Goal: Task Accomplishment & Management: Complete application form

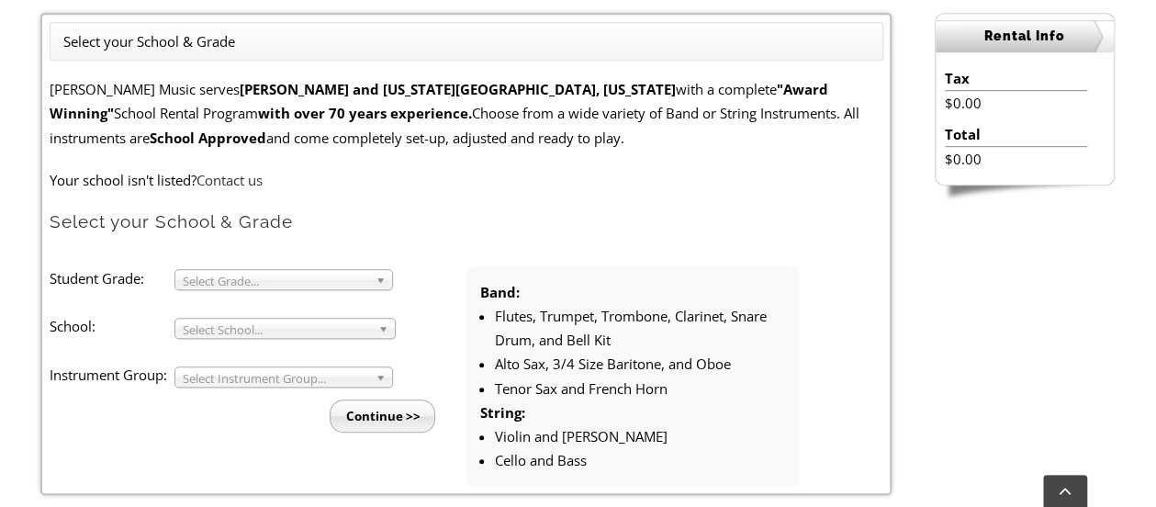
scroll to position [505, 0]
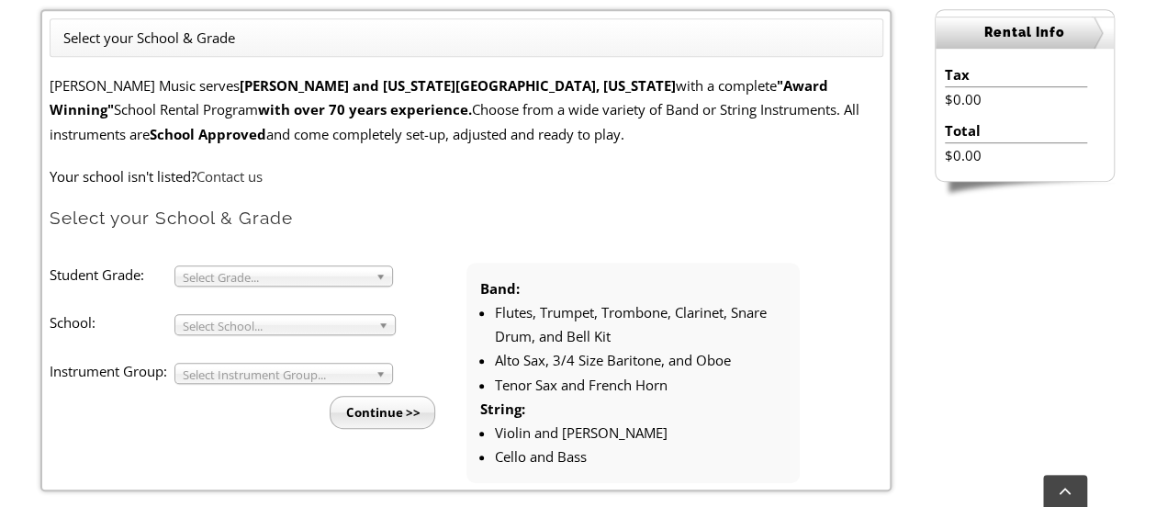
click at [279, 270] on span "Select Grade..." at bounding box center [275, 277] width 185 height 22
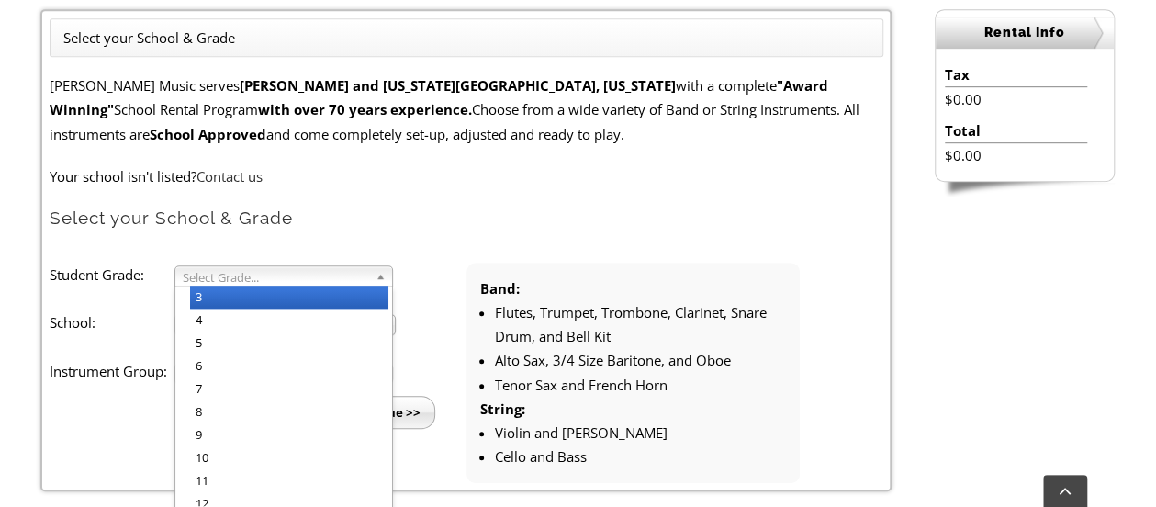
click at [263, 295] on li "3" at bounding box center [289, 297] width 198 height 23
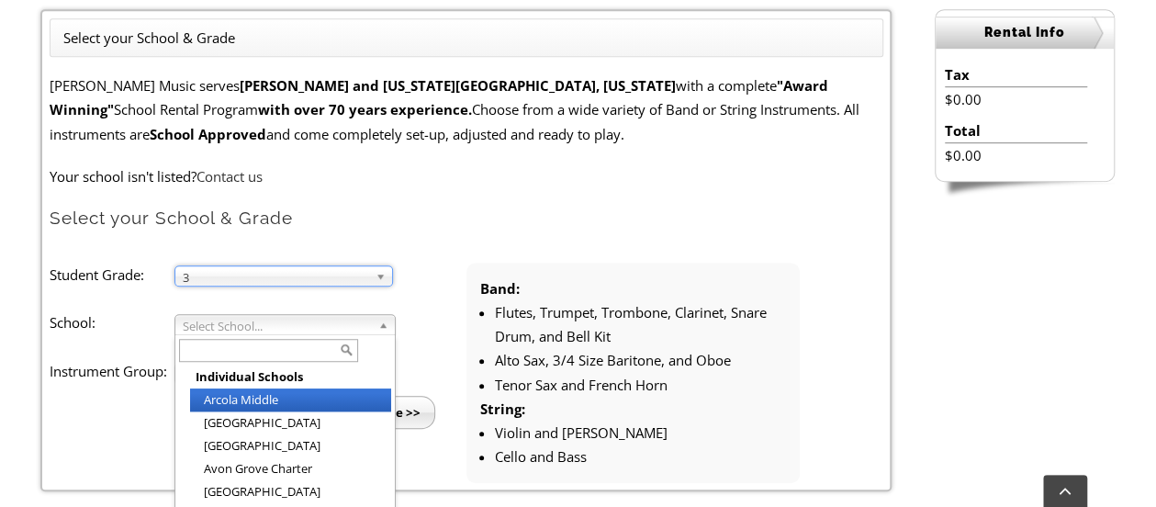
click at [263, 319] on span "Select School..." at bounding box center [277, 326] width 188 height 22
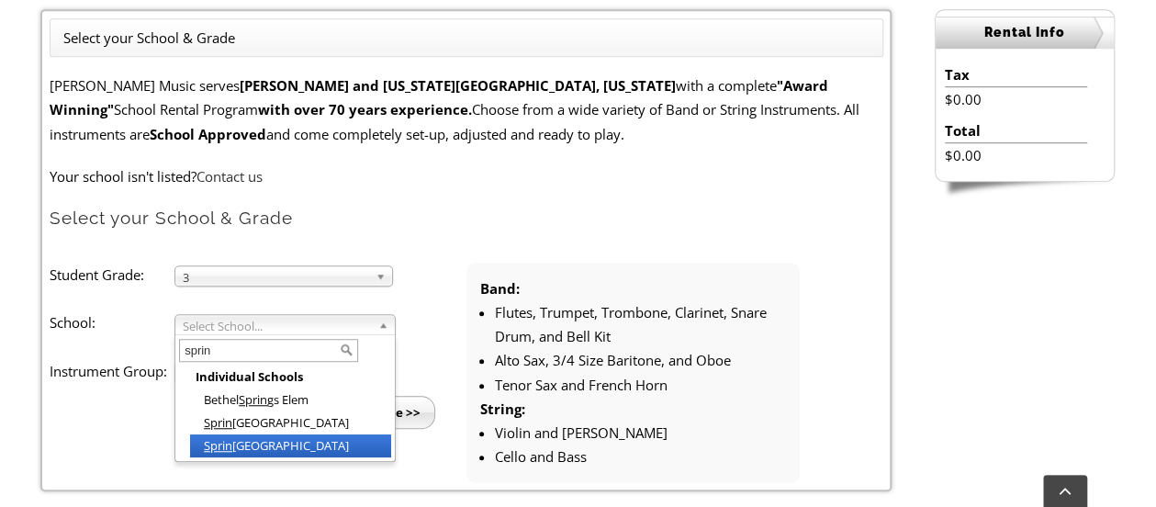
type input "sprin"
click at [295, 439] on li "Sprin [GEOGRAPHIC_DATA]" at bounding box center [290, 445] width 201 height 23
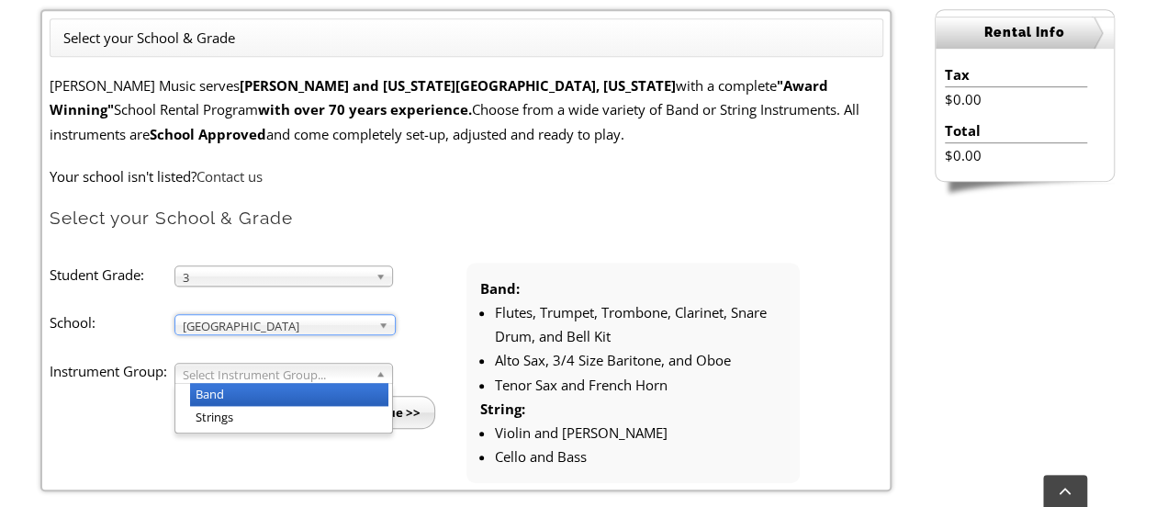
click at [266, 373] on span "Select Instrument Group..." at bounding box center [275, 375] width 185 height 22
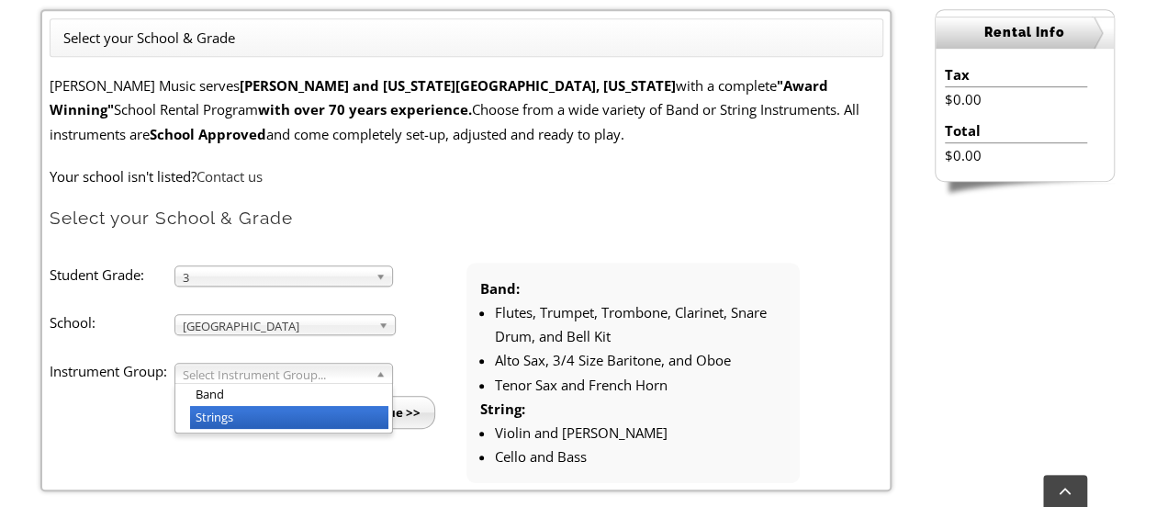
click at [259, 419] on li "Strings" at bounding box center [289, 417] width 198 height 23
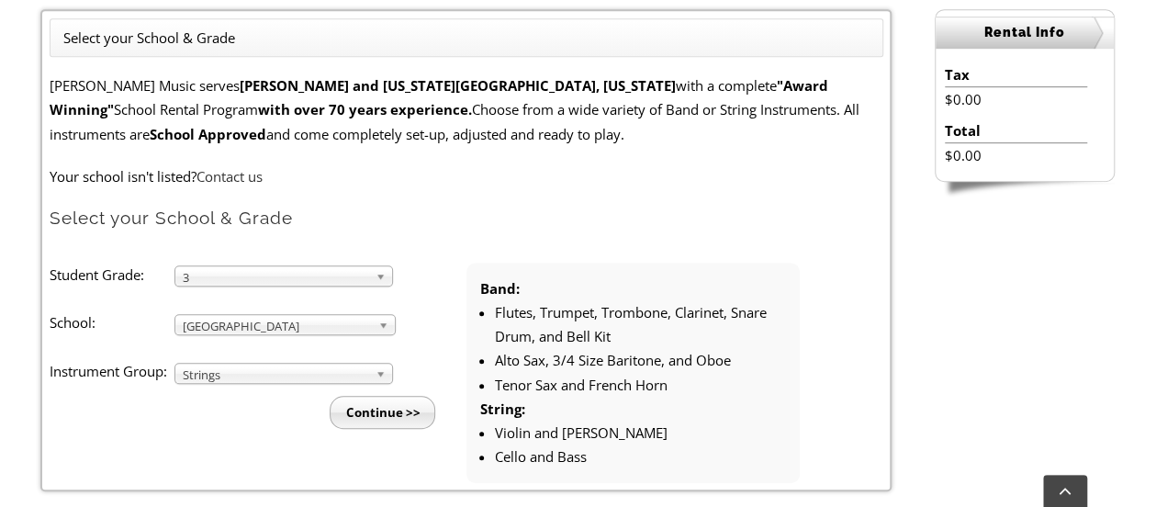
click at [382, 418] on input "Continue >>" at bounding box center [383, 412] width 106 height 33
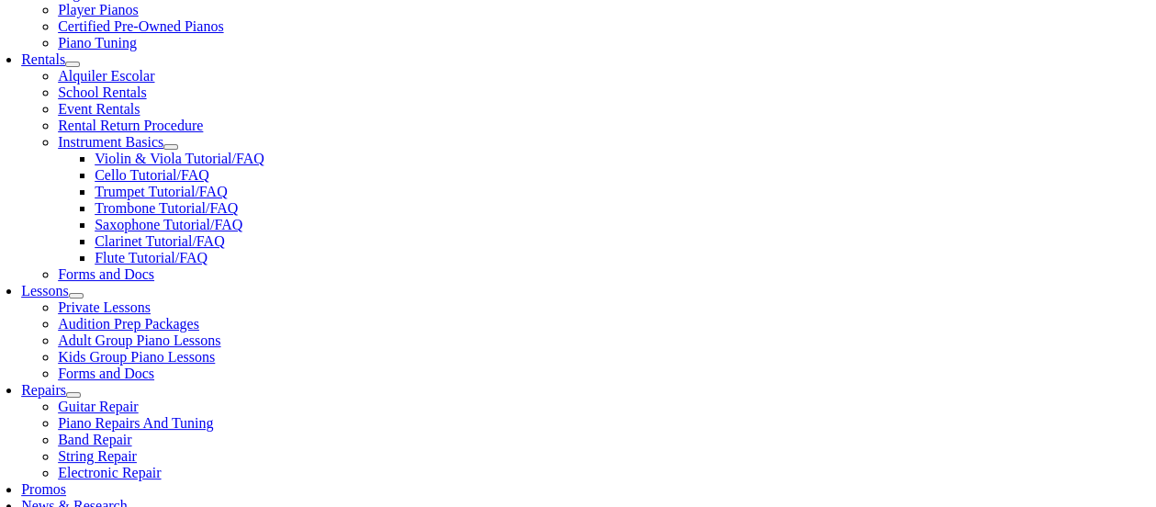
scroll to position [620, 0]
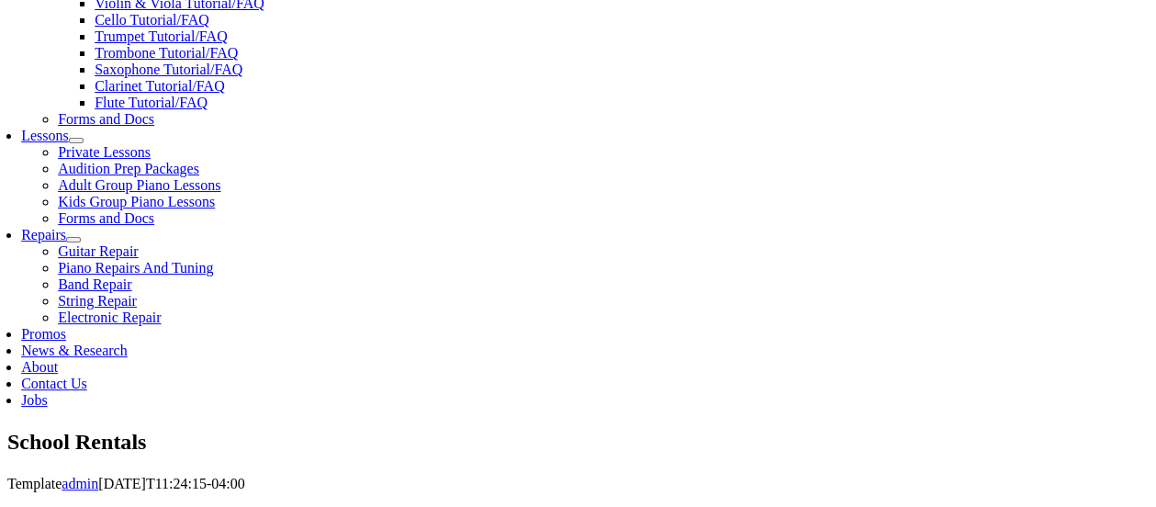
scroll to position [657, 0]
